Goal: Register for event/course

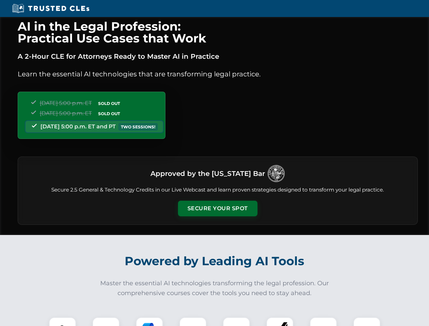
click at [218, 209] on button "Secure Your Spot" at bounding box center [218, 209] width 80 height 16
click at [63, 322] on img at bounding box center [63, 331] width 20 height 20
click at [106, 322] on div at bounding box center [105, 331] width 27 height 27
